Goal: Task Accomplishment & Management: Use online tool/utility

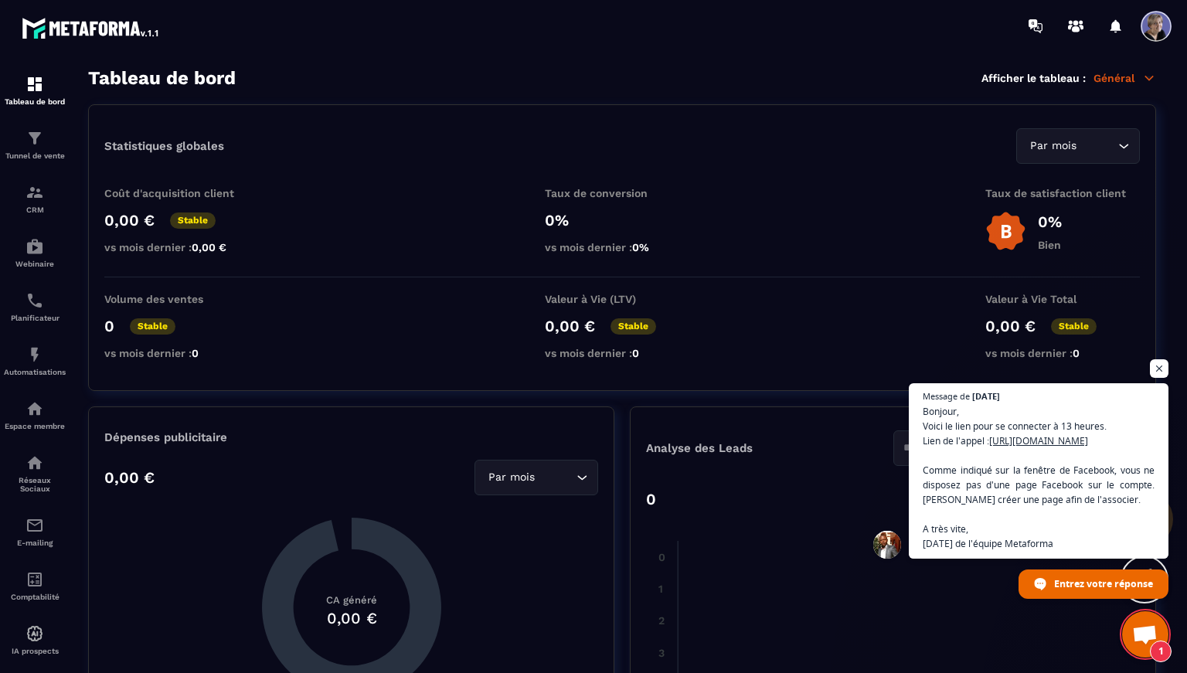
scroll to position [2292, 0]
click at [1156, 36] on span at bounding box center [1156, 26] width 31 height 31
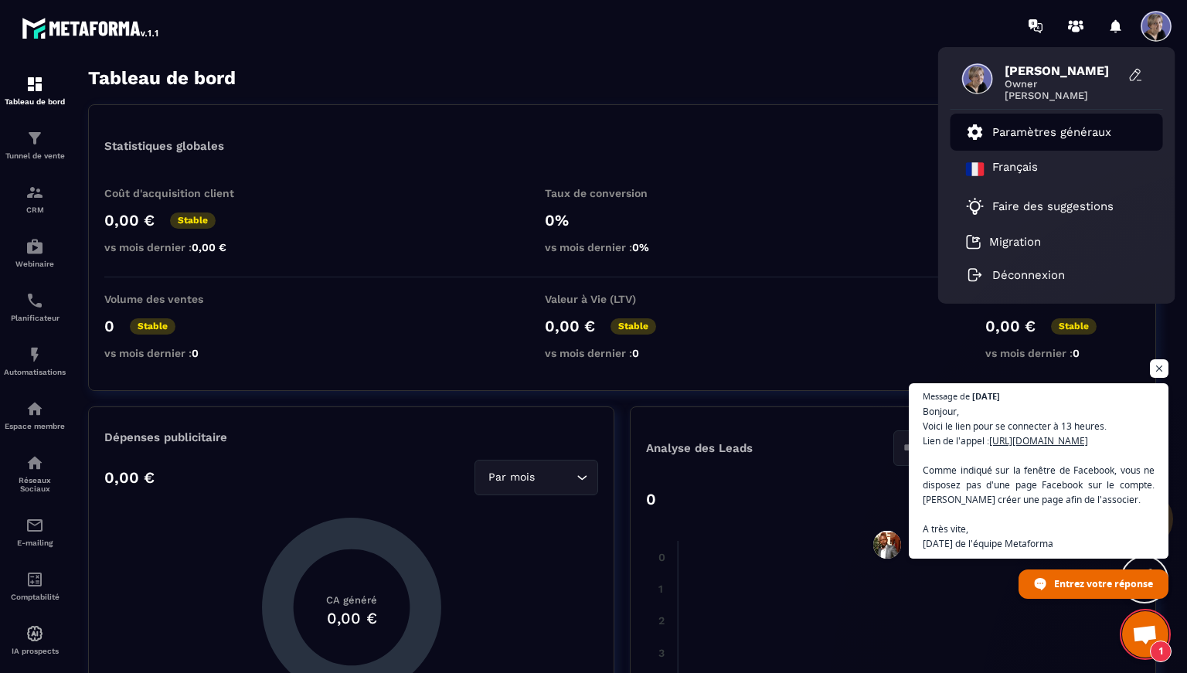
click at [1015, 141] on link "Paramètres généraux" at bounding box center [1038, 132] width 145 height 19
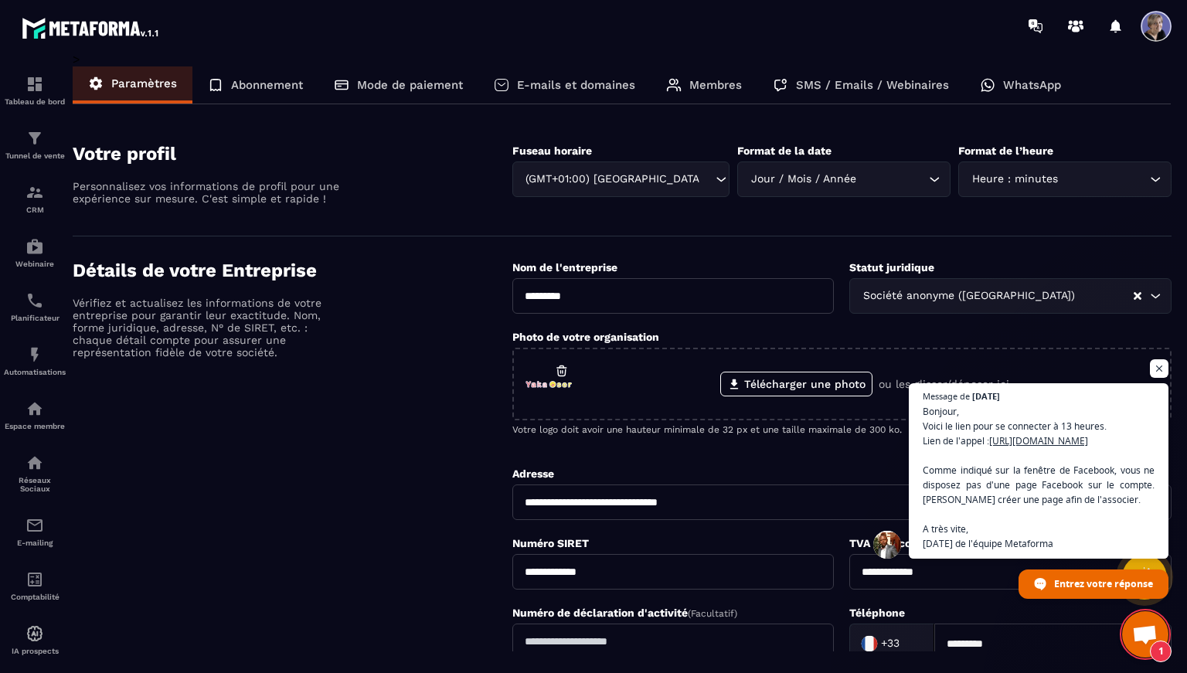
click at [561, 85] on p "E-mails et domaines" at bounding box center [576, 85] width 118 height 14
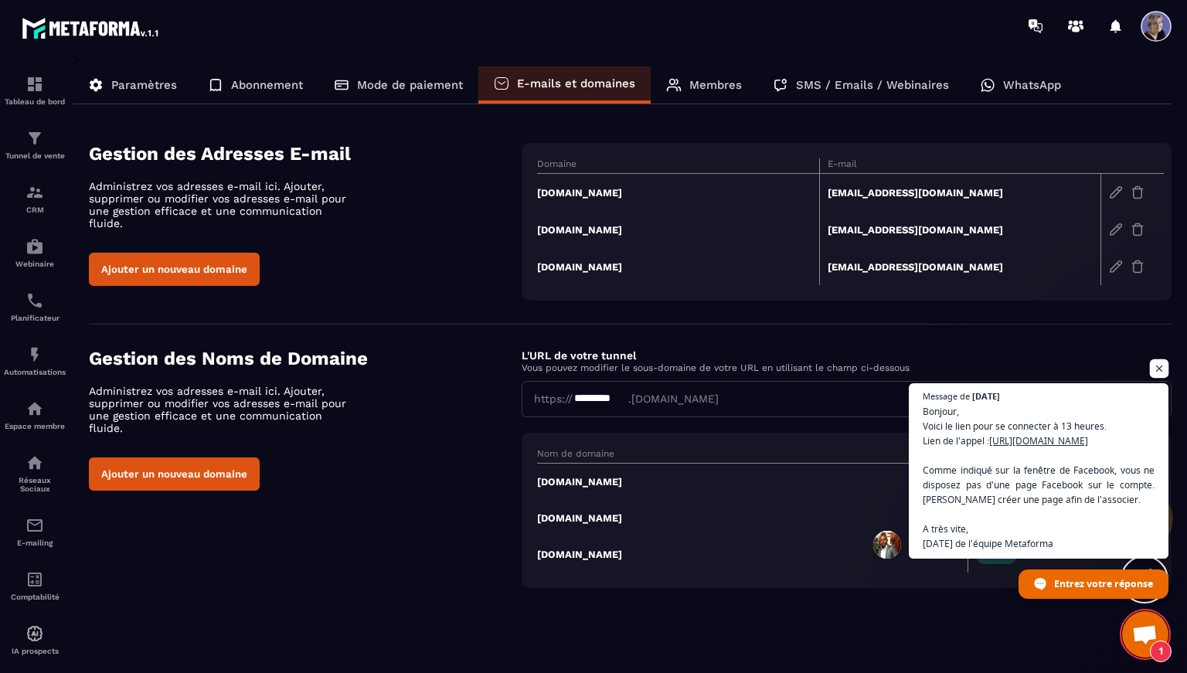
click at [1159, 359] on span "Ouvrir le chat" at bounding box center [1159, 368] width 19 height 19
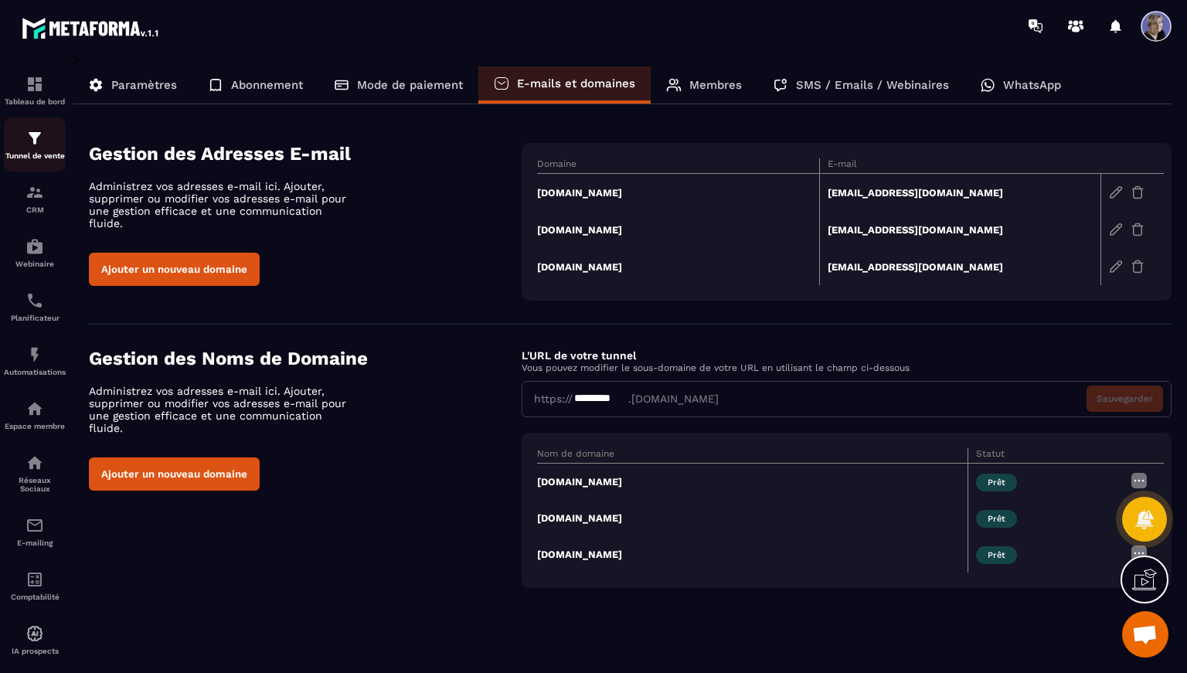
click at [30, 141] on img at bounding box center [35, 138] width 19 height 19
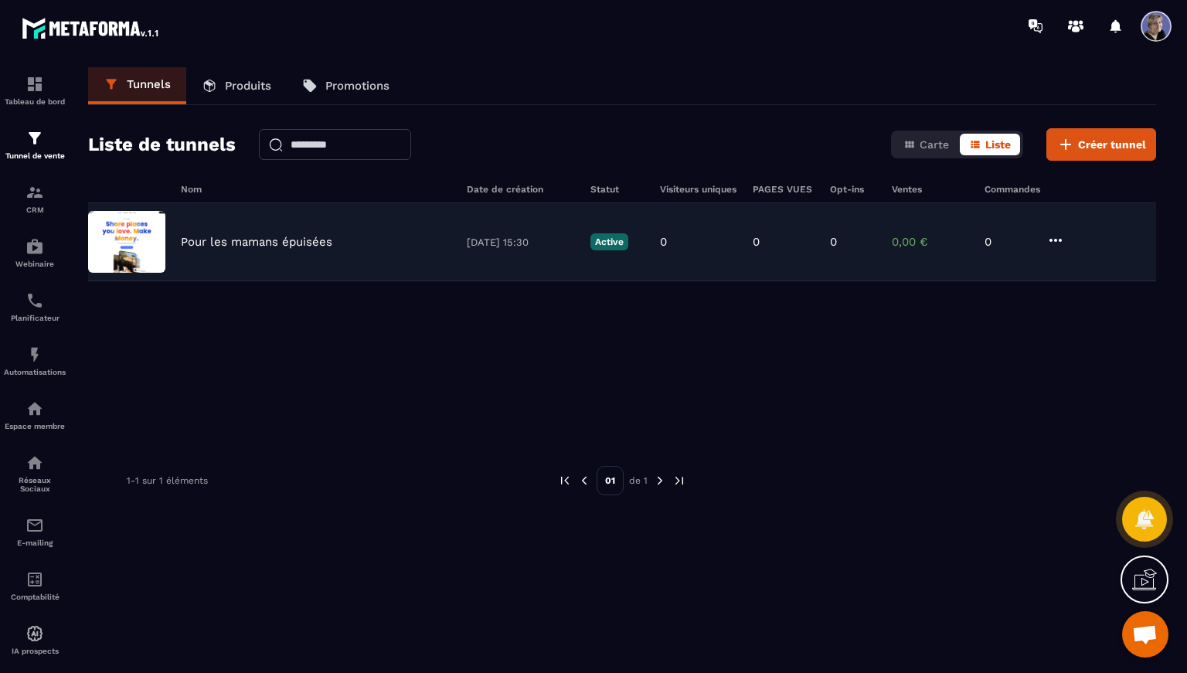
click at [273, 243] on p "Pour les mamans épuisées" at bounding box center [257, 242] width 152 height 14
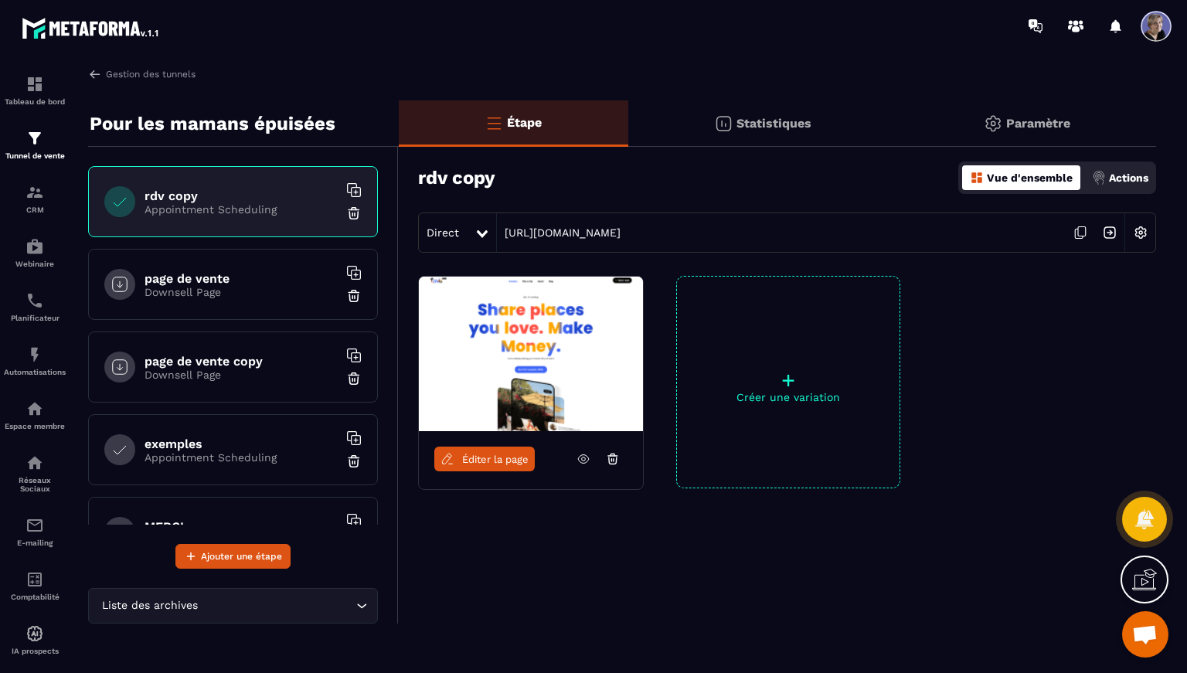
click at [1018, 120] on p "Paramètre" at bounding box center [1038, 123] width 64 height 15
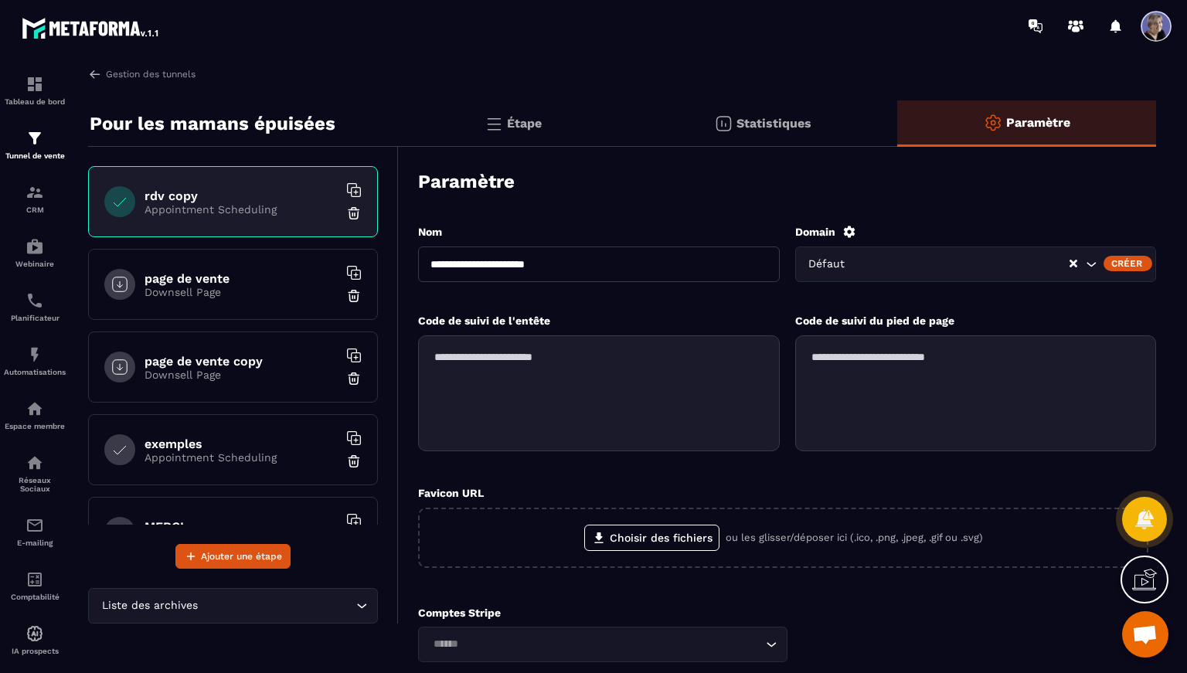
click at [846, 270] on div "Défaut" at bounding box center [937, 264] width 267 height 17
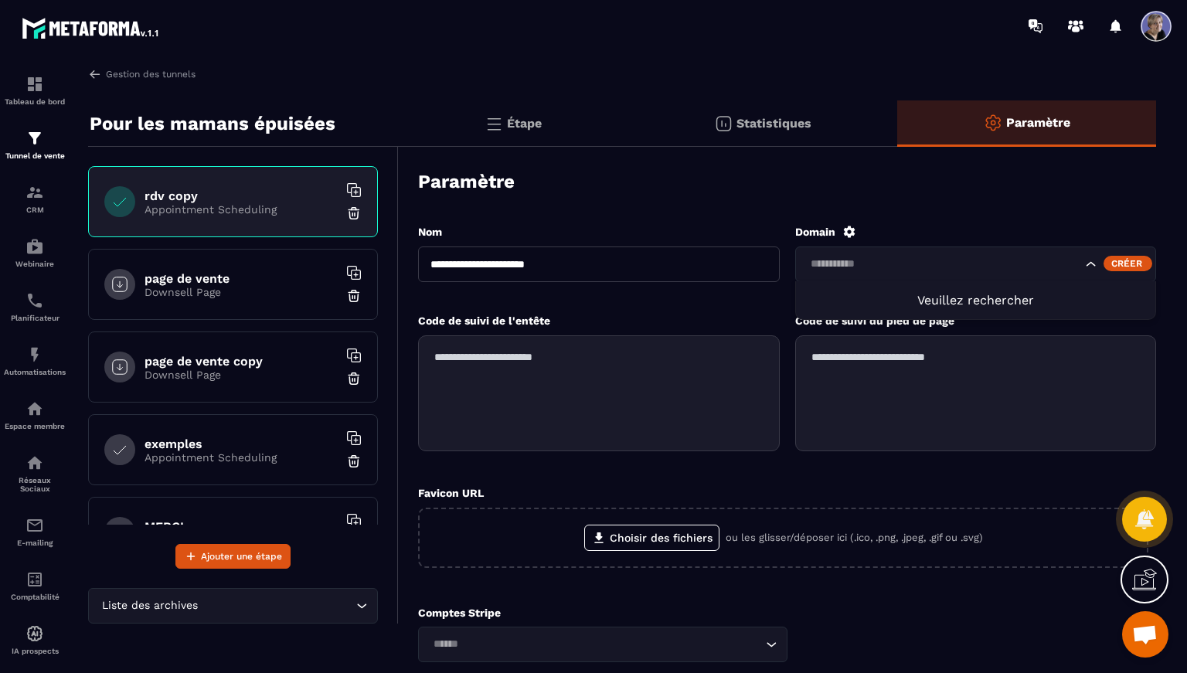
type input "**********"
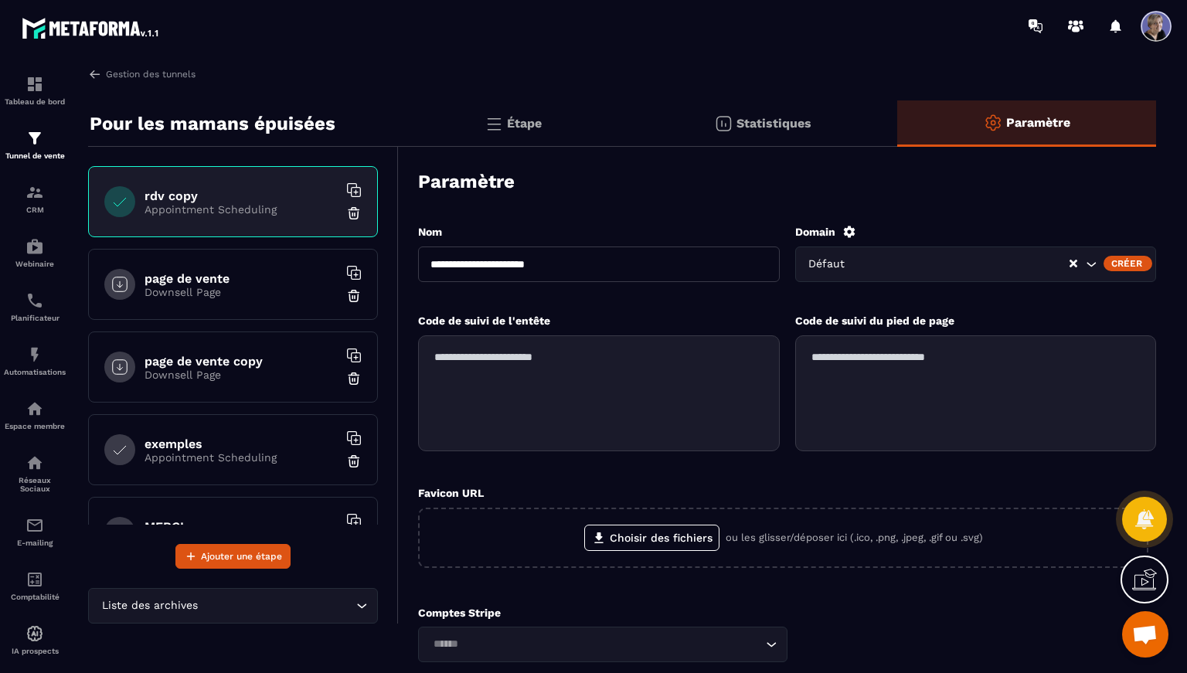
click at [1130, 264] on div "Créer" at bounding box center [1128, 263] width 49 height 15
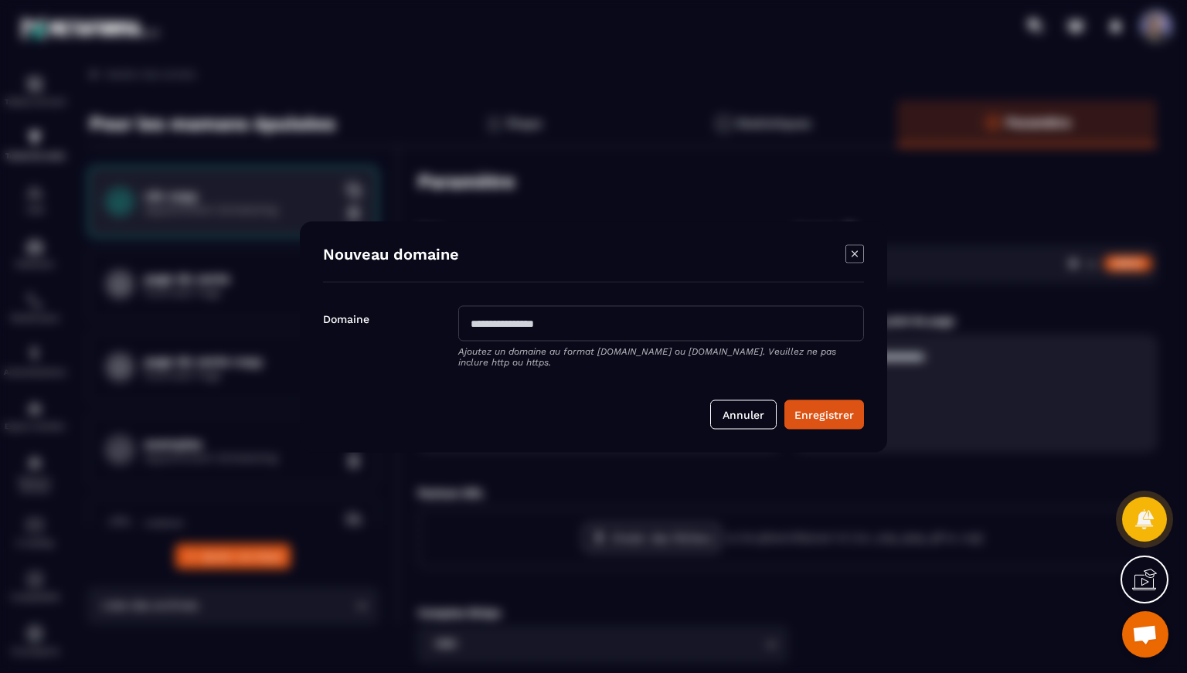
click at [492, 323] on input "Modal window" at bounding box center [661, 323] width 406 height 36
type input "**********"
click at [841, 418] on button "Enregistrer" at bounding box center [825, 414] width 80 height 29
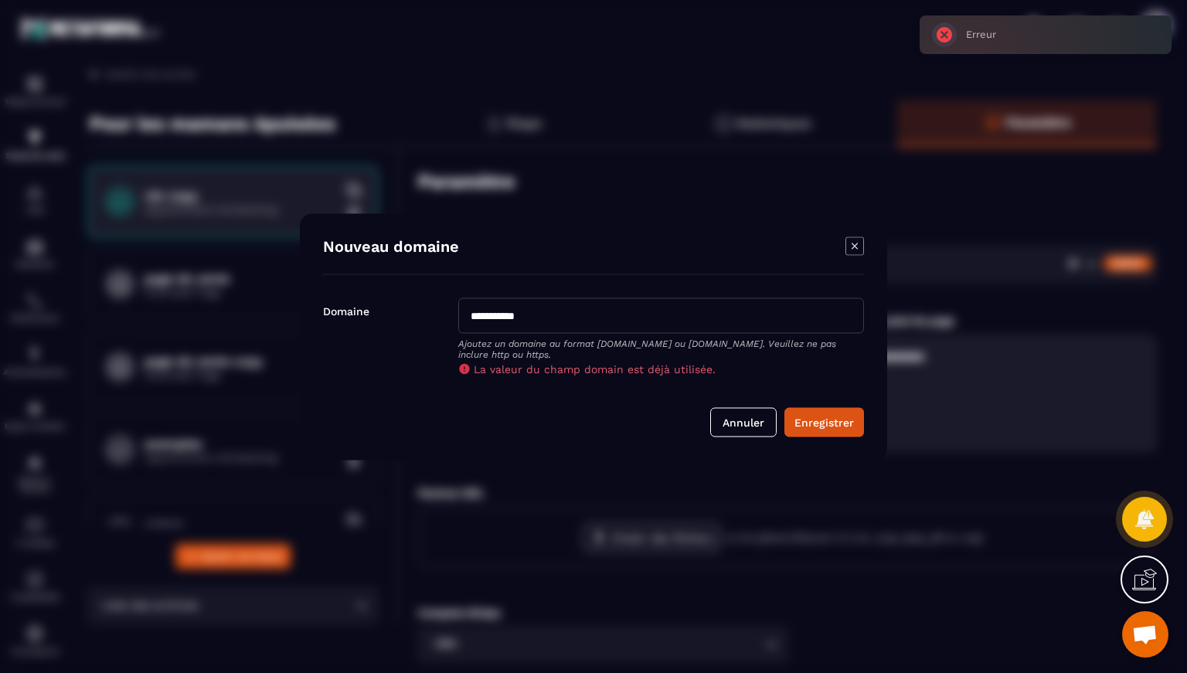
click at [856, 247] on icon "Modal window" at bounding box center [855, 246] width 19 height 19
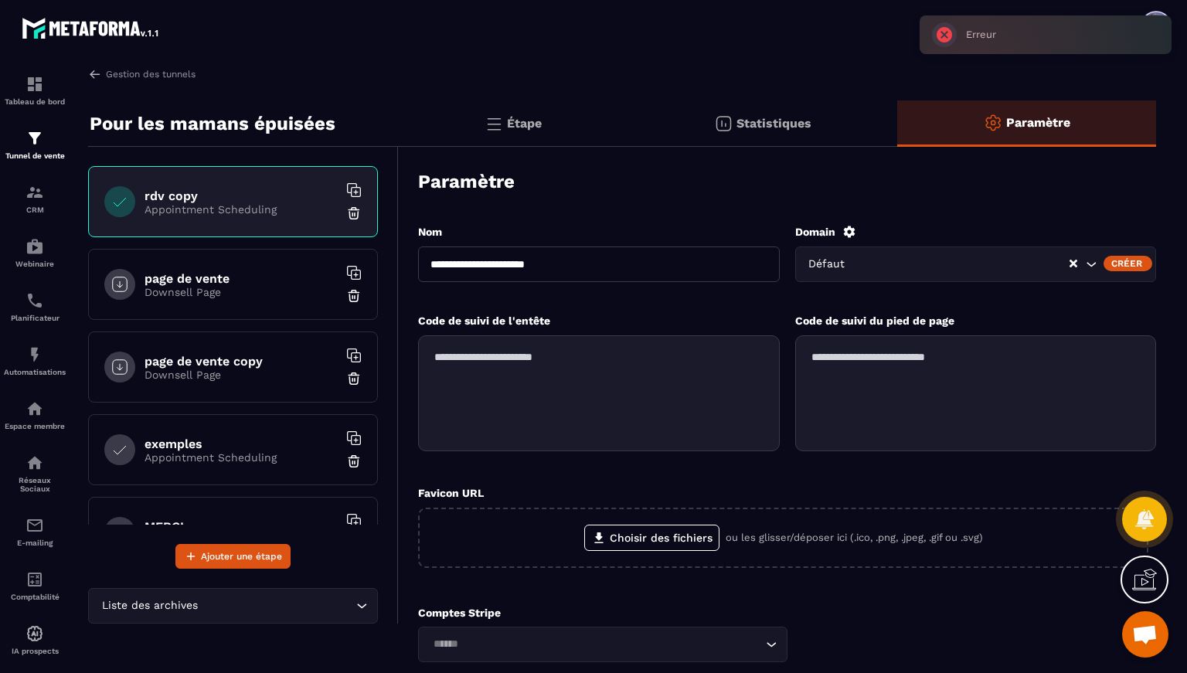
click at [849, 233] on icon at bounding box center [849, 232] width 12 height 12
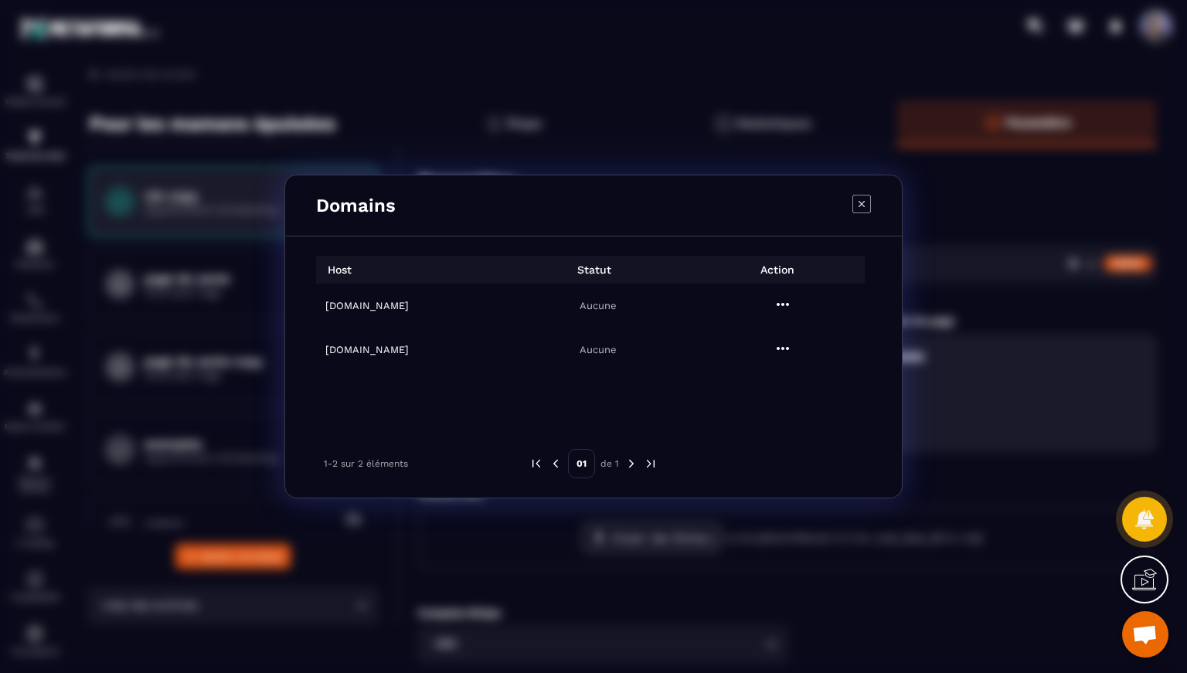
click at [369, 351] on h6 "[DOMAIN_NAME]" at bounding box center [412, 350] width 175 height 12
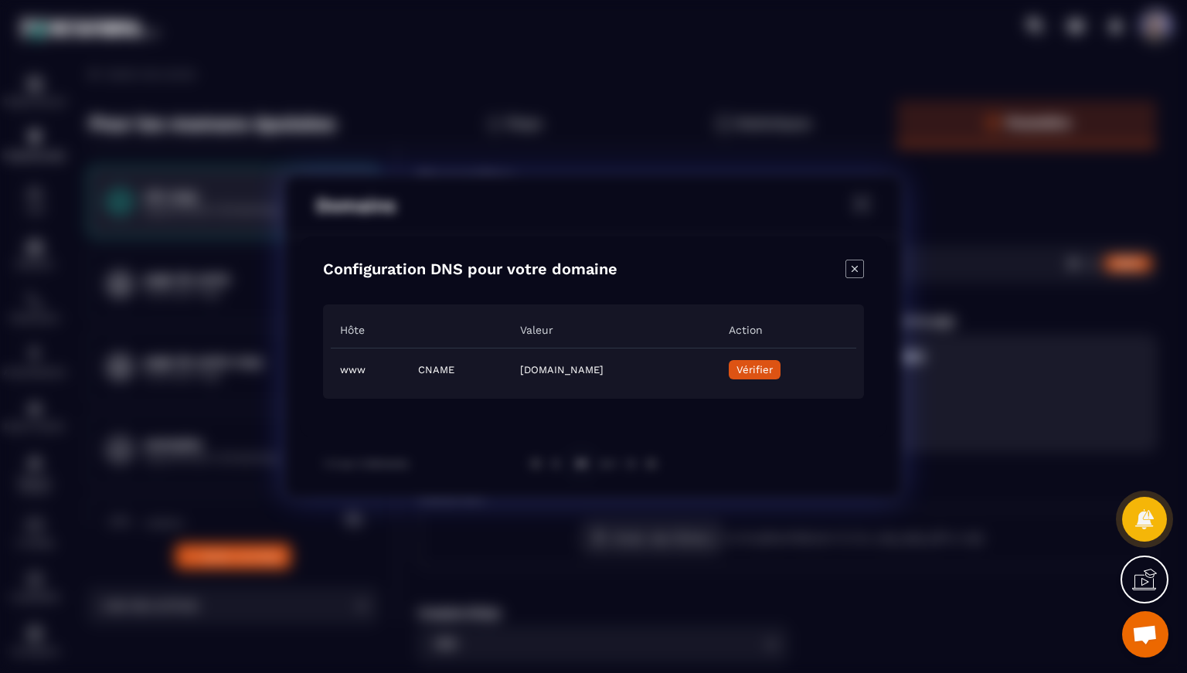
drag, startPoint x: 440, startPoint y: 371, endPoint x: 715, endPoint y: 371, distance: 275.2
click at [719, 370] on td "[DOMAIN_NAME]" at bounding box center [615, 369] width 208 height 43
drag, startPoint x: 371, startPoint y: 373, endPoint x: 337, endPoint y: 373, distance: 34.0
click at [337, 373] on td "www" at bounding box center [370, 369] width 78 height 43
copy td "www"
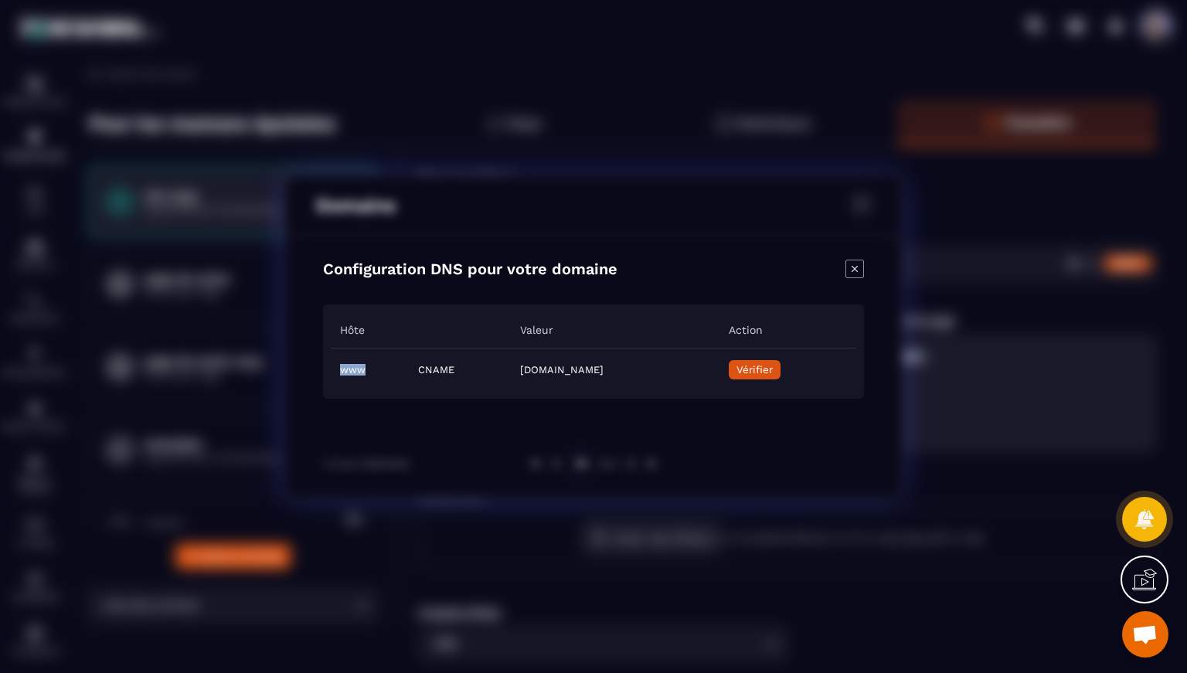
drag, startPoint x: 439, startPoint y: 371, endPoint x: 686, endPoint y: 373, distance: 247.4
click at [719, 376] on td "[DOMAIN_NAME]" at bounding box center [615, 369] width 208 height 43
copy td "[DOMAIN_NAME]"
click at [366, 370] on td "www" at bounding box center [370, 369] width 78 height 43
click at [326, 370] on div "Hôte Valeur Action www CNAME [DOMAIN_NAME] Vérifier" at bounding box center [593, 352] width 541 height 94
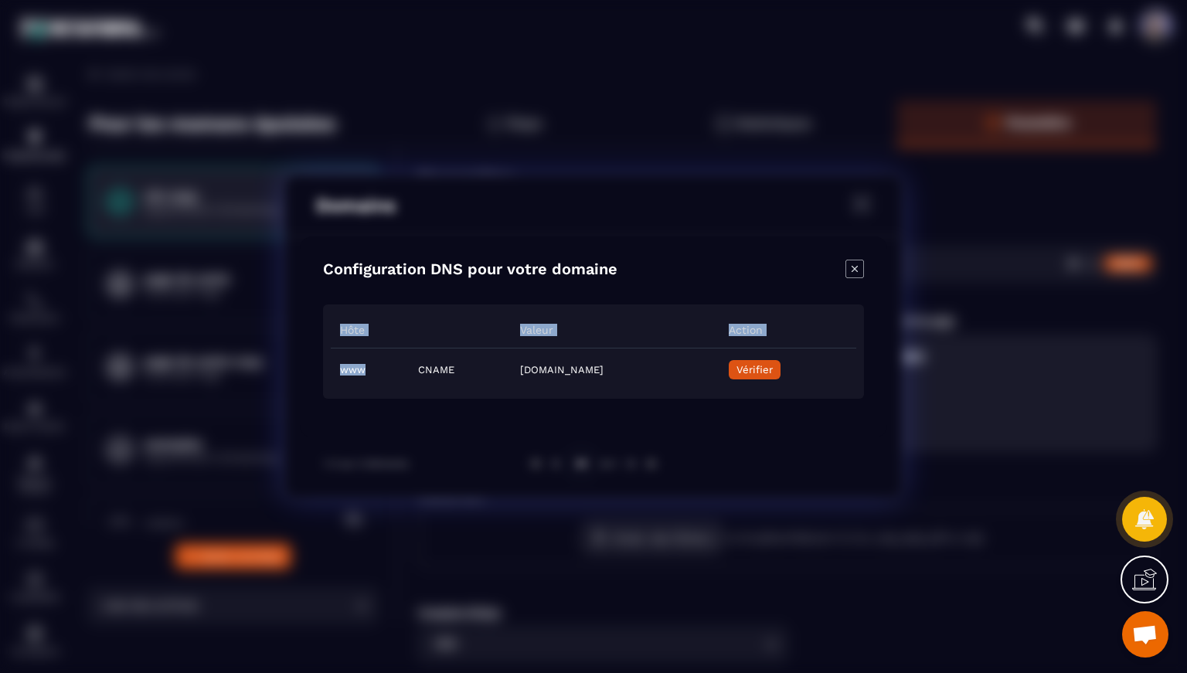
click at [360, 376] on td "www" at bounding box center [370, 369] width 78 height 43
drag, startPoint x: 369, startPoint y: 372, endPoint x: 341, endPoint y: 374, distance: 27.9
click at [341, 374] on td "www" at bounding box center [370, 369] width 78 height 43
copy td "www"
click at [511, 380] on td "[DOMAIN_NAME]" at bounding box center [615, 369] width 208 height 43
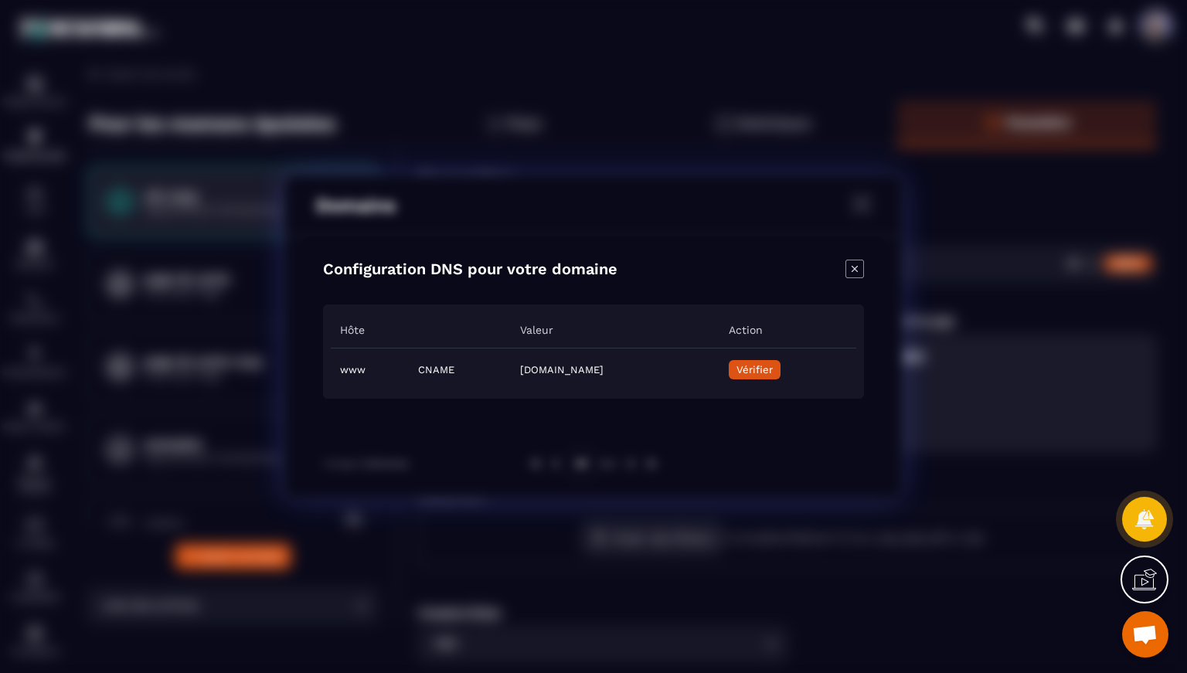
click at [511, 373] on td "[DOMAIN_NAME]" at bounding box center [615, 369] width 208 height 43
drag, startPoint x: 441, startPoint y: 373, endPoint x: 710, endPoint y: 372, distance: 269.0
click at [711, 372] on td "[DOMAIN_NAME]" at bounding box center [615, 369] width 208 height 43
drag, startPoint x: 441, startPoint y: 370, endPoint x: 684, endPoint y: 370, distance: 243.5
click at [719, 372] on td "[DOMAIN_NAME]" at bounding box center [615, 369] width 208 height 43
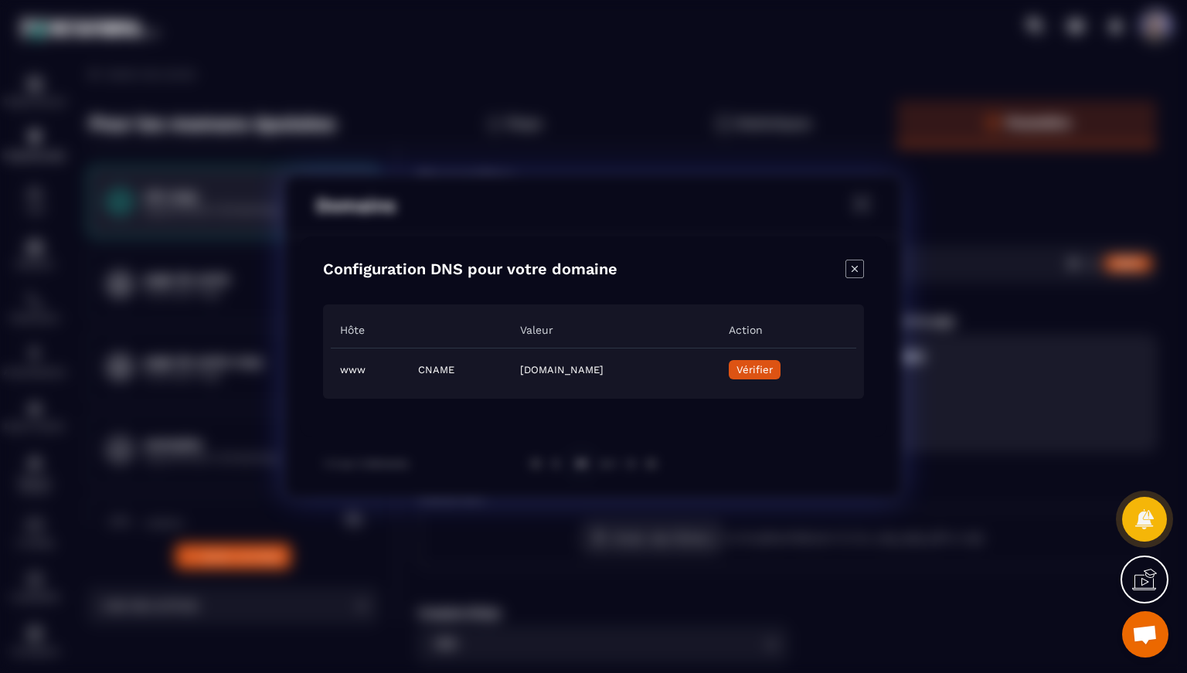
copy td "[DOMAIN_NAME]"
click at [773, 369] on span "Vérifier" at bounding box center [755, 370] width 36 height 12
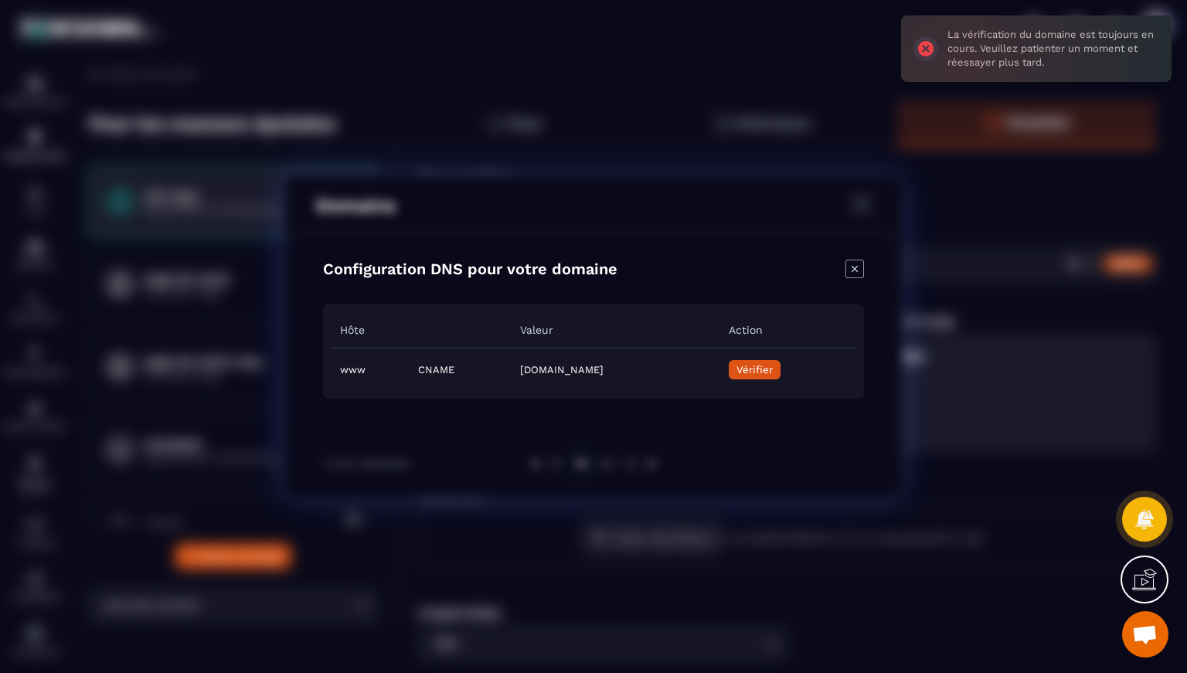
click at [851, 267] on icon "Close modal" at bounding box center [855, 269] width 19 height 19
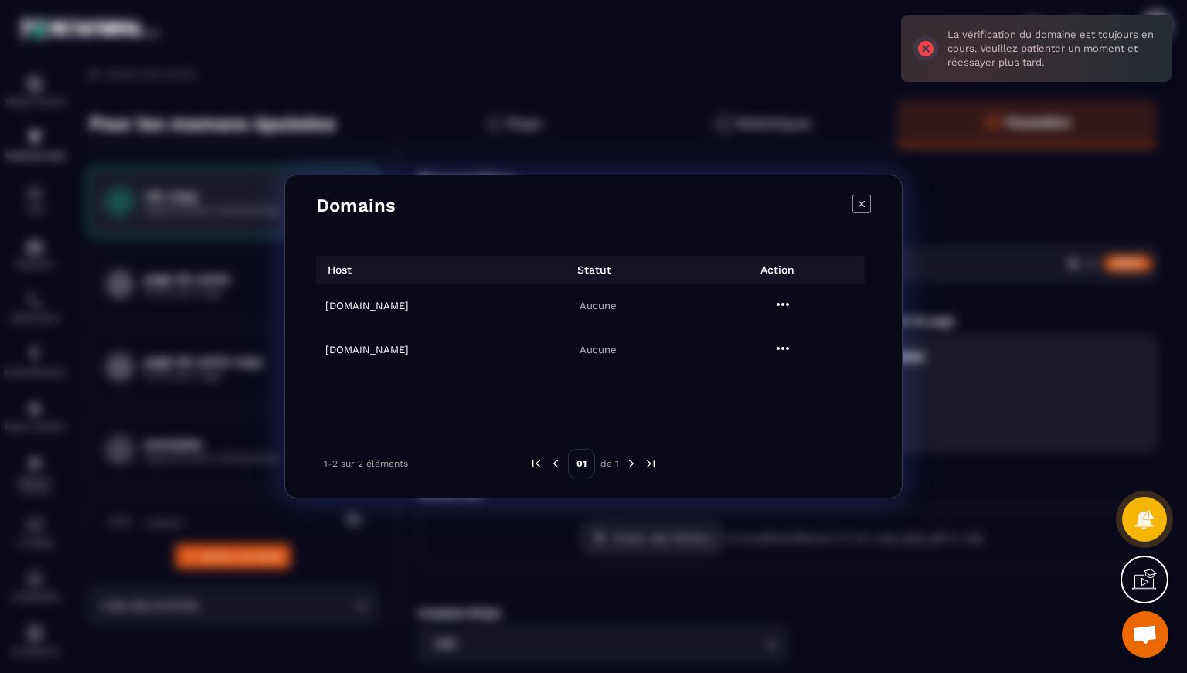
click at [861, 203] on icon "Modal window" at bounding box center [862, 204] width 6 height 6
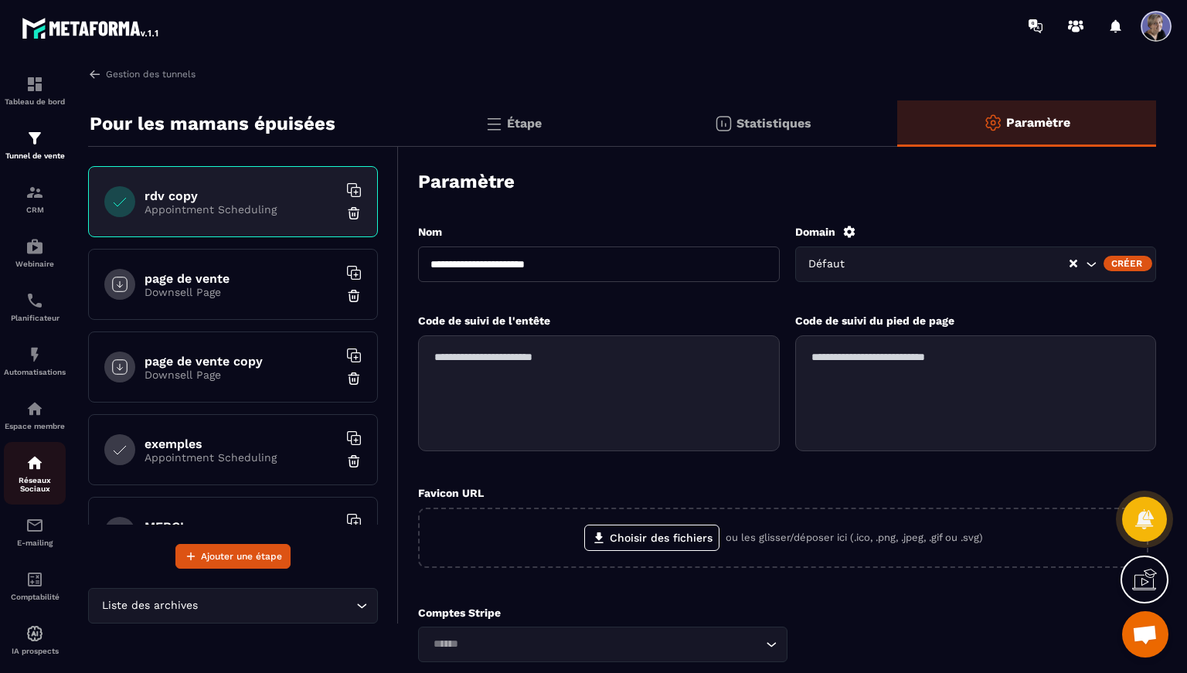
click at [39, 472] on img at bounding box center [35, 463] width 19 height 19
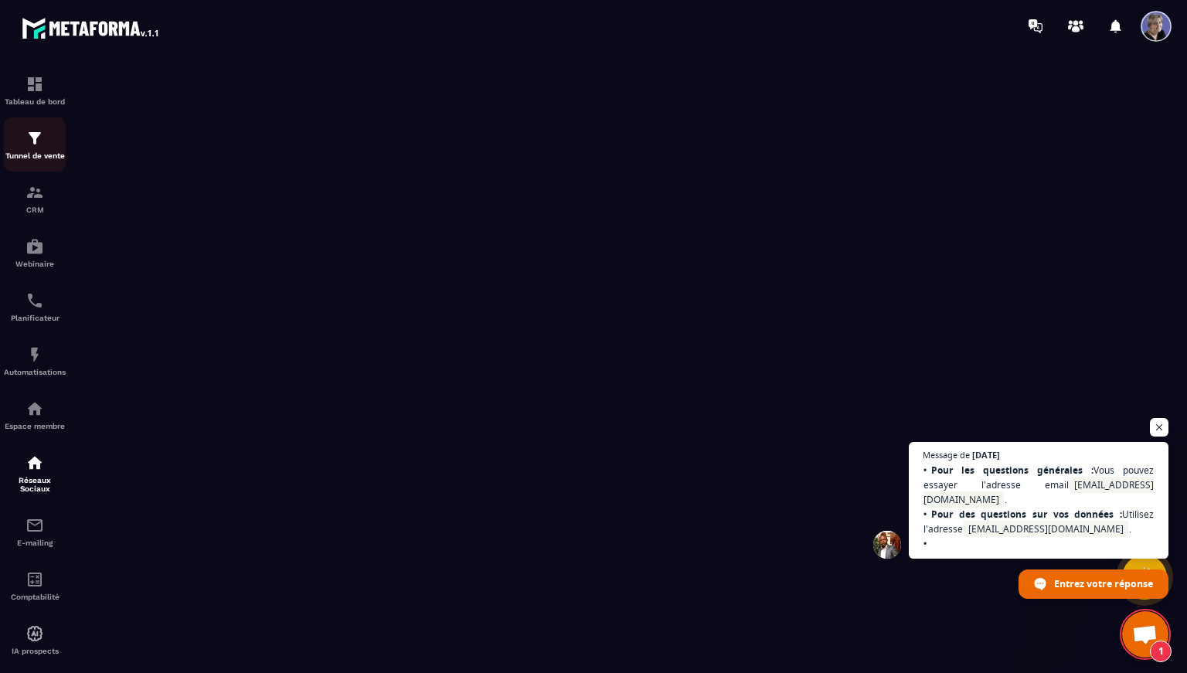
click at [38, 143] on img at bounding box center [35, 138] width 19 height 19
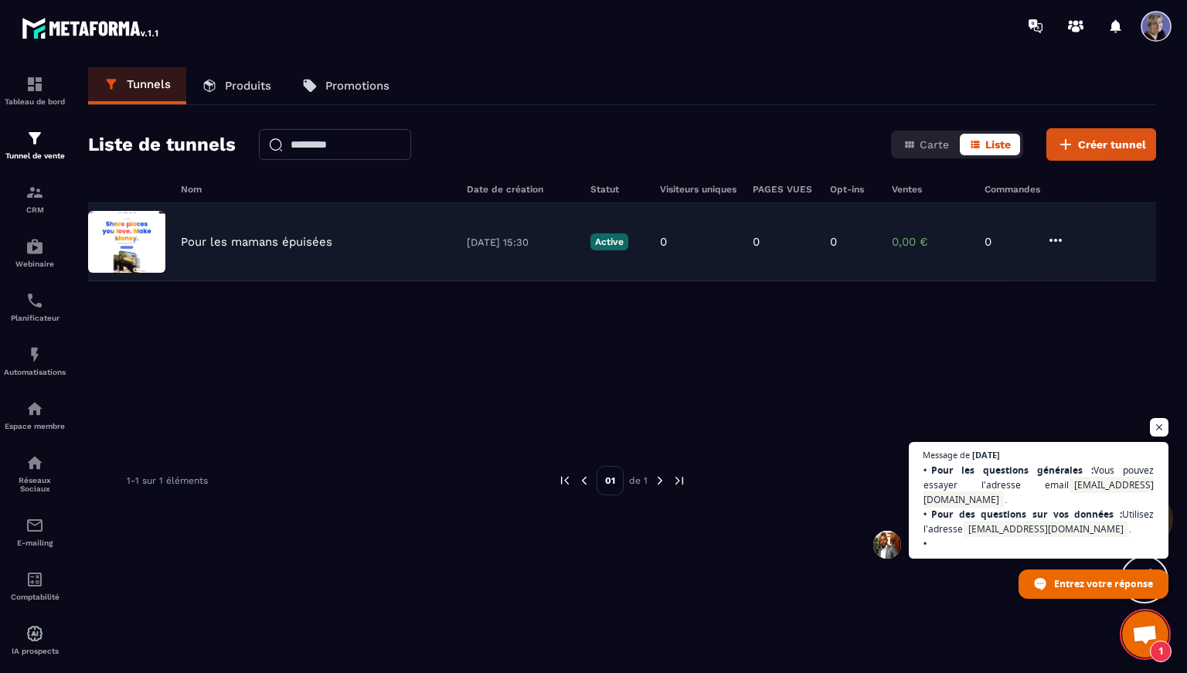
click at [257, 237] on p "Pour les mamans épuisées" at bounding box center [257, 242] width 152 height 14
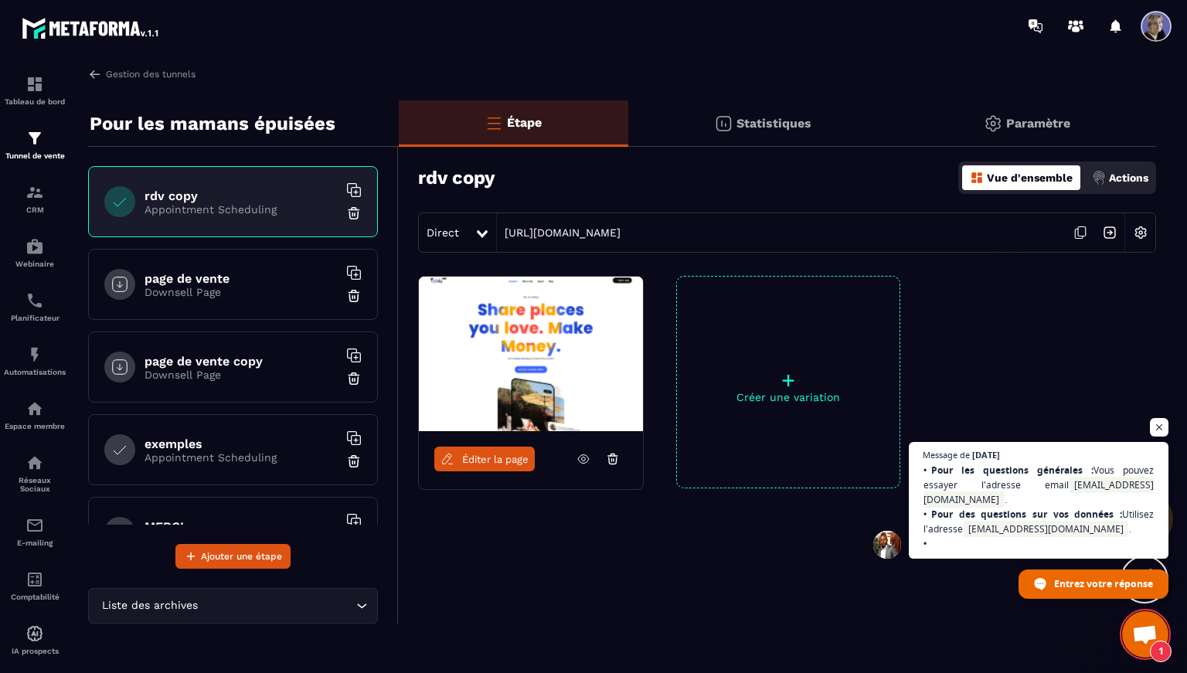
scroll to position [55, 0]
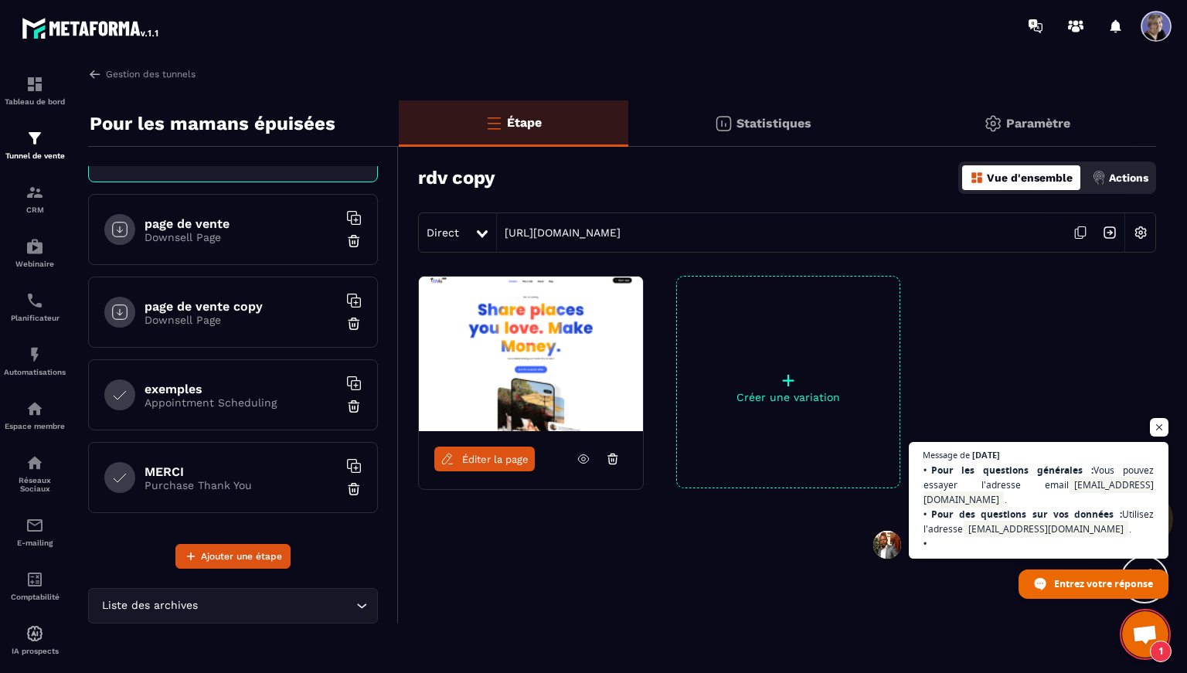
click at [192, 485] on p "Purchase Thank You" at bounding box center [241, 485] width 193 height 12
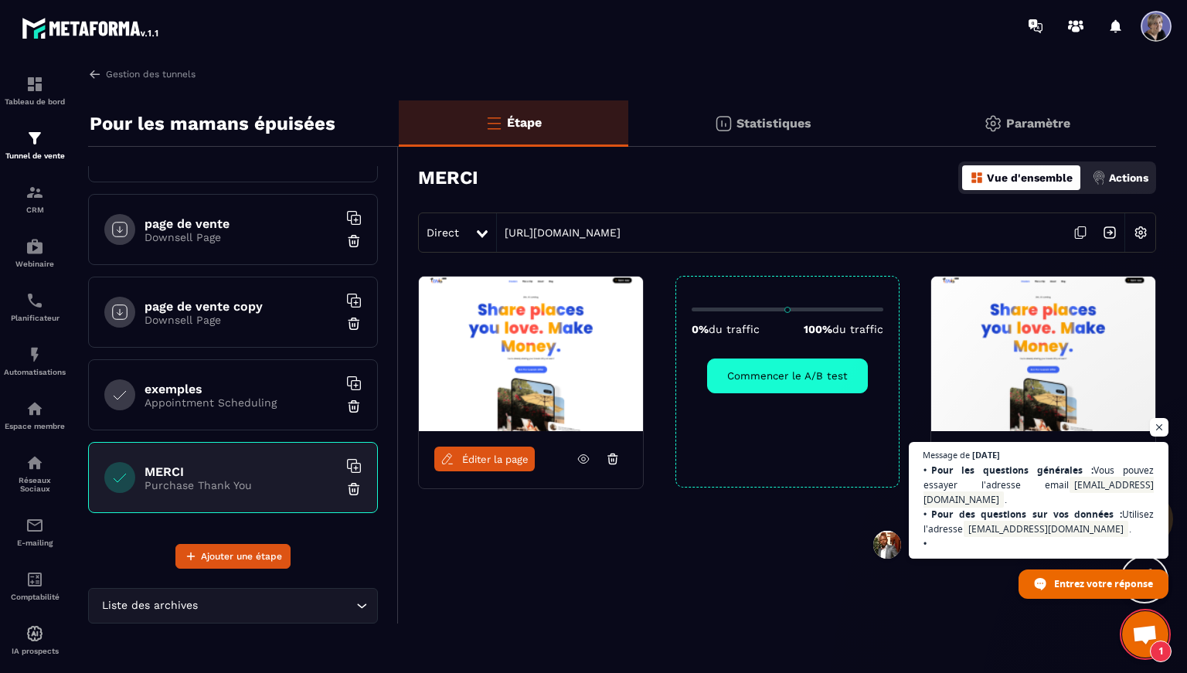
click at [538, 367] on img at bounding box center [531, 354] width 224 height 155
click at [475, 455] on span "Éditer la page" at bounding box center [495, 460] width 66 height 12
